Goal: Task Accomplishment & Management: Manage account settings

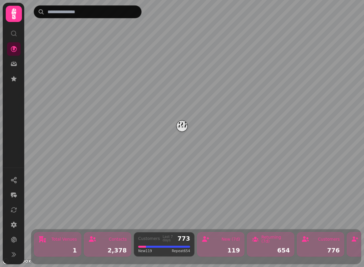
click at [13, 19] on icon at bounding box center [13, 13] width 13 height 13
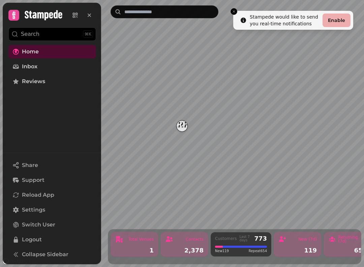
click at [34, 53] on span "Home" at bounding box center [30, 52] width 17 height 8
click at [183, 130] on img "Starfish Loves Coffee" at bounding box center [183, 126] width 10 height 10
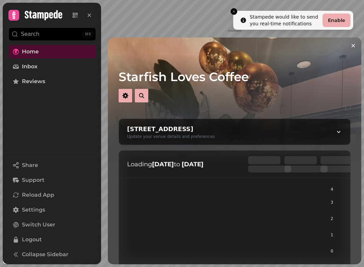
click at [234, 13] on icon "Close toast" at bounding box center [234, 11] width 4 height 4
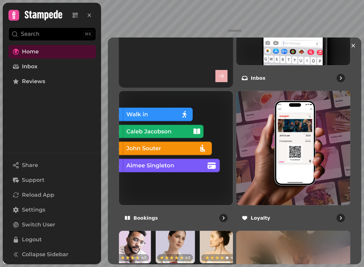
scroll to position [355, 0]
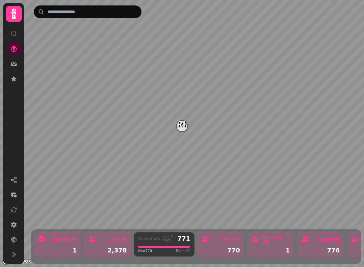
click at [179, 127] on img "Starfish Loves Coffee" at bounding box center [182, 125] width 10 height 10
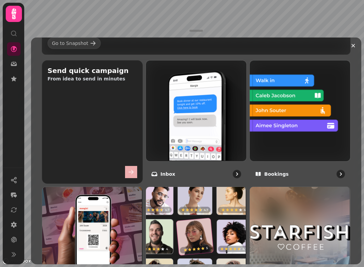
scroll to position [242, 0]
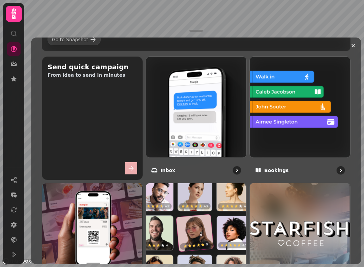
click at [299, 103] on img at bounding box center [299, 106] width 101 height 101
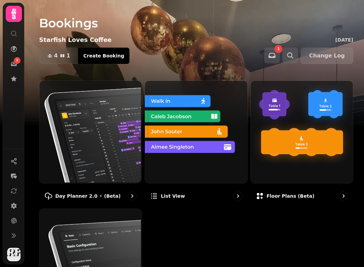
click at [124, 150] on img at bounding box center [90, 131] width 102 height 102
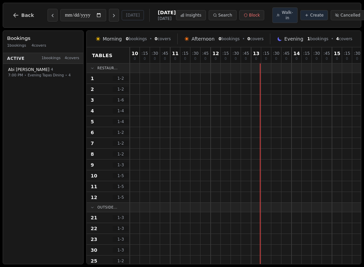
click at [28, 18] on span "Back" at bounding box center [27, 15] width 13 height 5
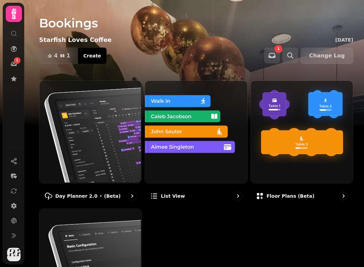
click at [211, 145] on img at bounding box center [195, 131] width 102 height 102
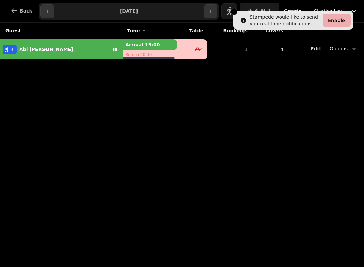
click at [63, 46] on div "4 Abi Bartlett" at bounding box center [53, 49] width 106 height 9
select select "**********"
select select "*"
select select "****"
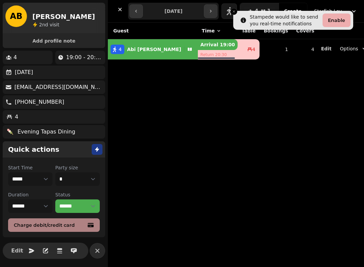
click at [233, 13] on button "Close toast" at bounding box center [234, 11] width 7 height 7
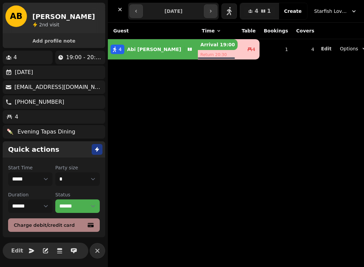
click at [122, 11] on icon "button" at bounding box center [120, 9] width 7 height 7
